Goal: Check status: Check status

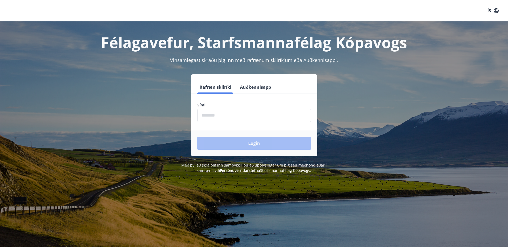
click at [249, 119] on input "phone" at bounding box center [254, 115] width 114 height 13
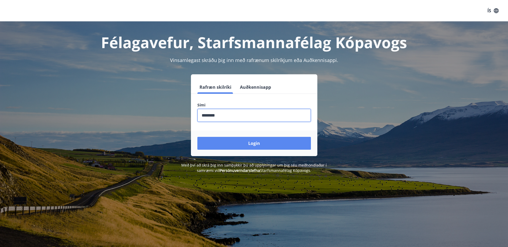
type input "********"
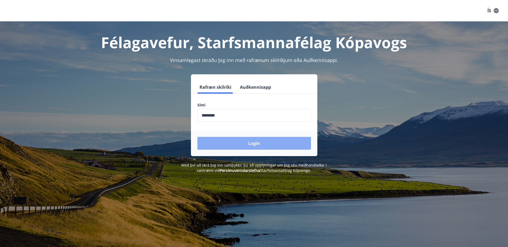
click at [253, 143] on button "Login" at bounding box center [254, 143] width 114 height 13
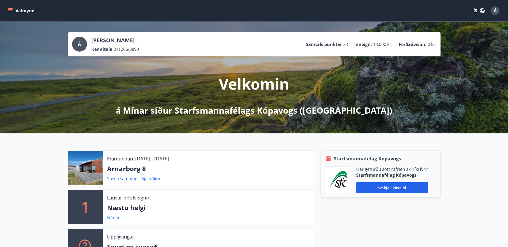
click at [10, 10] on icon "menu" at bounding box center [10, 9] width 5 height 1
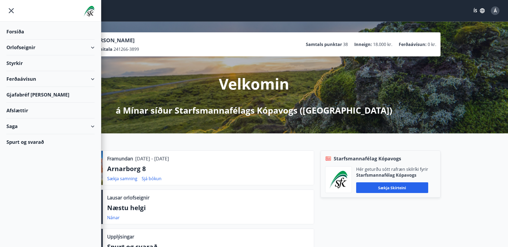
click at [47, 48] on div "Orlofseignir" at bounding box center [50, 48] width 88 height 16
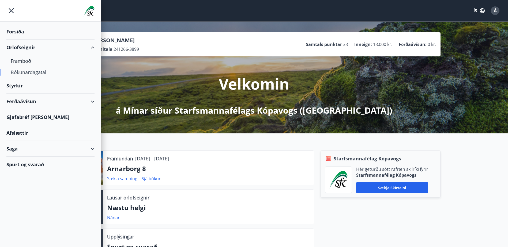
click at [46, 72] on div "Bókunardagatal" at bounding box center [51, 72] width 80 height 11
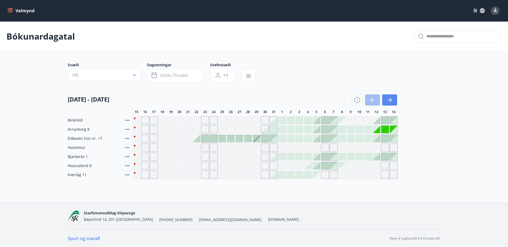
click at [389, 98] on icon "button" at bounding box center [390, 100] width 2 height 4
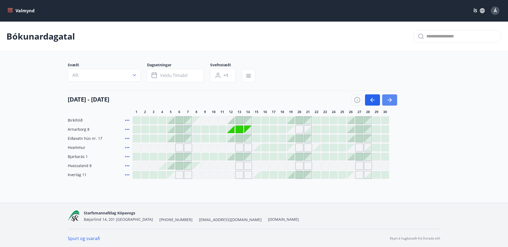
click at [389, 98] on icon "button" at bounding box center [390, 100] width 2 height 4
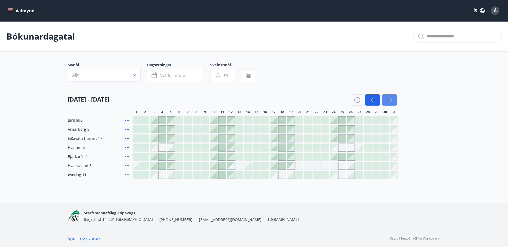
click at [389, 98] on icon "button" at bounding box center [390, 100] width 2 height 4
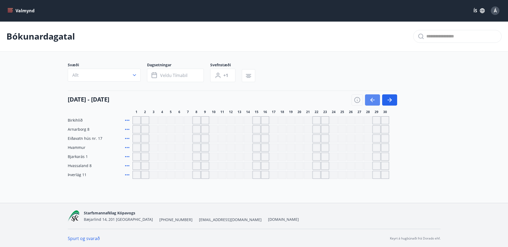
click at [369, 98] on icon "button" at bounding box center [372, 100] width 6 height 6
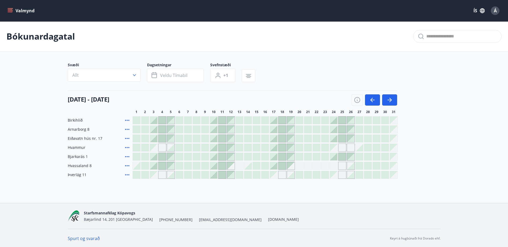
click at [336, 175] on div "Gráir dagar eru ekki bókanlegir" at bounding box center [333, 174] width 7 height 7
click at [340, 186] on div "Bókunardagatal Svæði Allt Dagsetningar Veldu tímabil Svefnstæði +1 01 október -…" at bounding box center [254, 110] width 508 height 179
click at [17, 9] on button "Valmynd" at bounding box center [21, 11] width 30 height 10
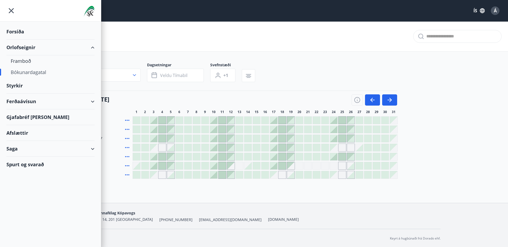
click at [40, 72] on div "Bókunardagatal" at bounding box center [51, 72] width 80 height 11
click at [20, 148] on div "Saga" at bounding box center [50, 149] width 88 height 16
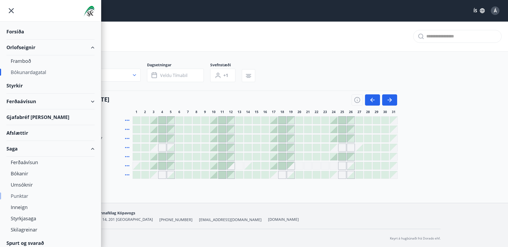
click at [23, 196] on div "Punktar" at bounding box center [51, 196] width 80 height 11
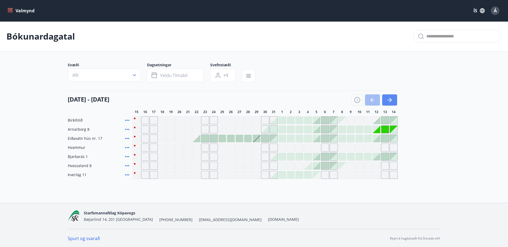
click at [388, 100] on icon "button" at bounding box center [390, 100] width 4 height 1
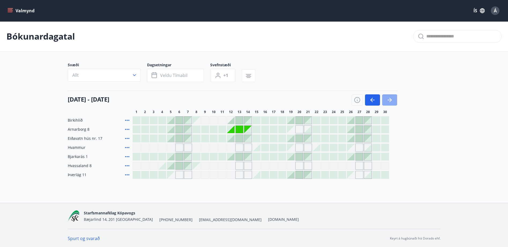
click at [388, 100] on icon "button" at bounding box center [390, 100] width 4 height 1
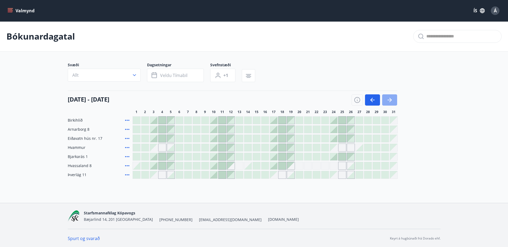
click at [389, 97] on icon "button" at bounding box center [389, 100] width 6 height 6
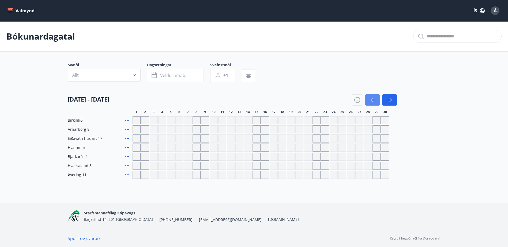
click at [372, 98] on icon "button" at bounding box center [372, 100] width 6 height 6
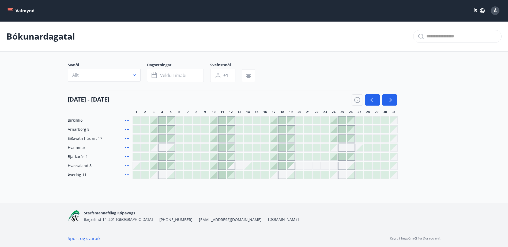
click at [12, 9] on icon "menu" at bounding box center [9, 10] width 5 height 5
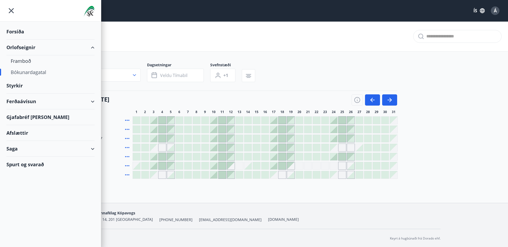
click at [90, 149] on div "Saga" at bounding box center [50, 149] width 88 height 16
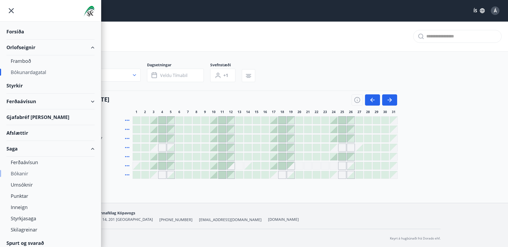
click at [21, 173] on div "Bókanir" at bounding box center [51, 173] width 80 height 11
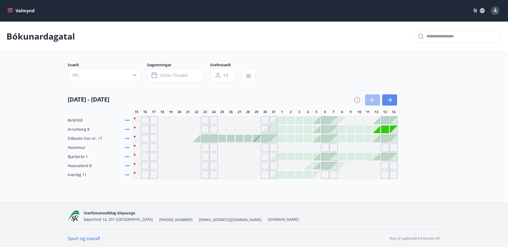
click at [387, 97] on icon "button" at bounding box center [389, 100] width 6 height 6
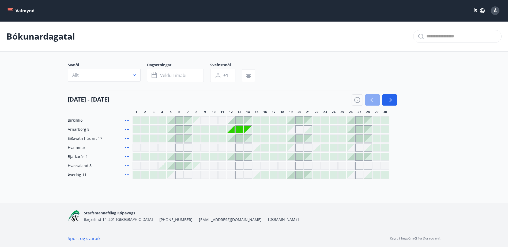
click at [372, 98] on icon "button" at bounding box center [372, 100] width 6 height 6
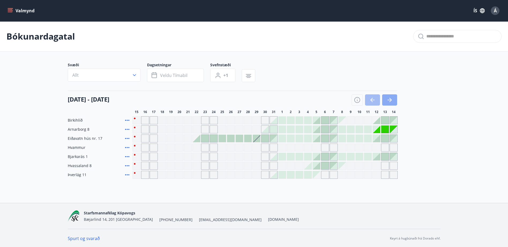
click at [389, 98] on icon "button" at bounding box center [390, 100] width 2 height 4
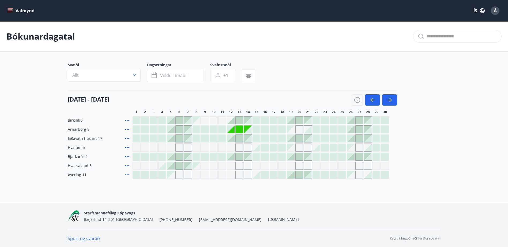
click at [291, 176] on div at bounding box center [290, 174] width 7 height 7
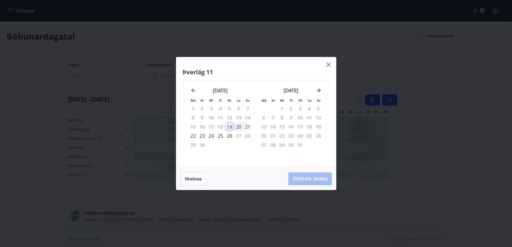
click at [315, 89] on icon "Move forward to switch to the next month." at bounding box center [318, 90] width 6 height 6
click at [327, 64] on icon at bounding box center [328, 65] width 6 height 6
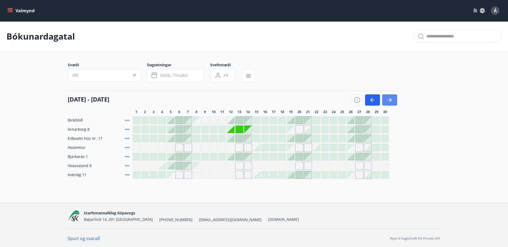
click at [389, 98] on icon "button" at bounding box center [389, 100] width 6 height 6
